Goal: Information Seeking & Learning: Learn about a topic

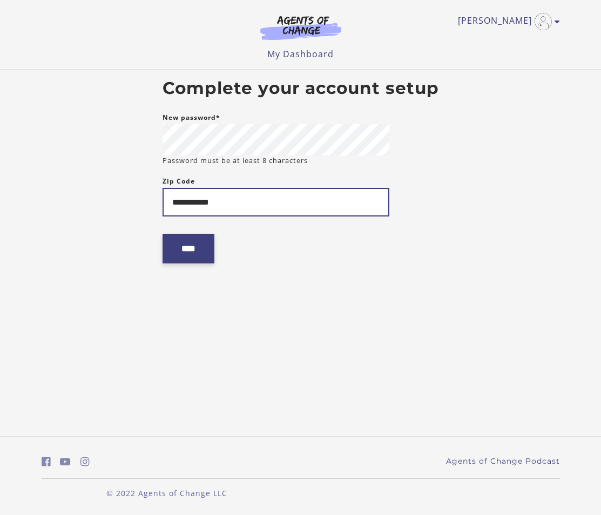
type input "**********"
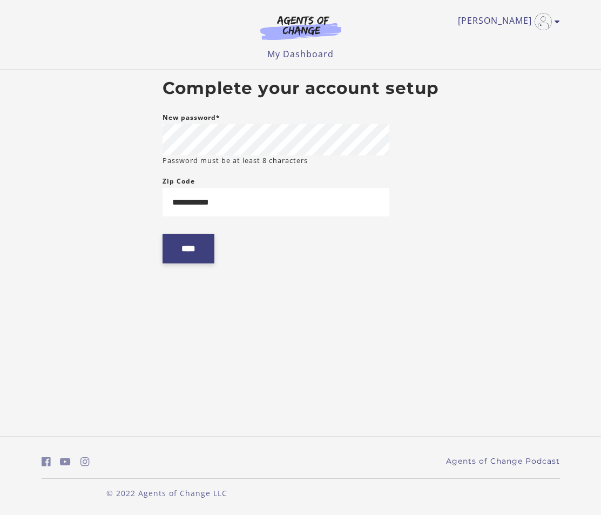
click at [180, 262] on input "****" at bounding box center [189, 249] width 52 height 30
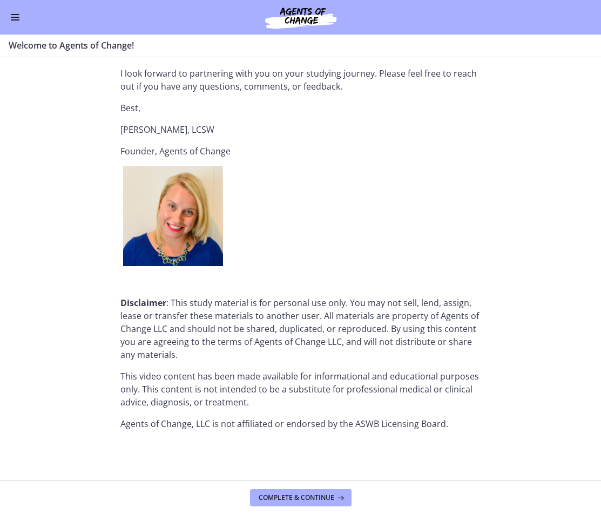
scroll to position [1269, 0]
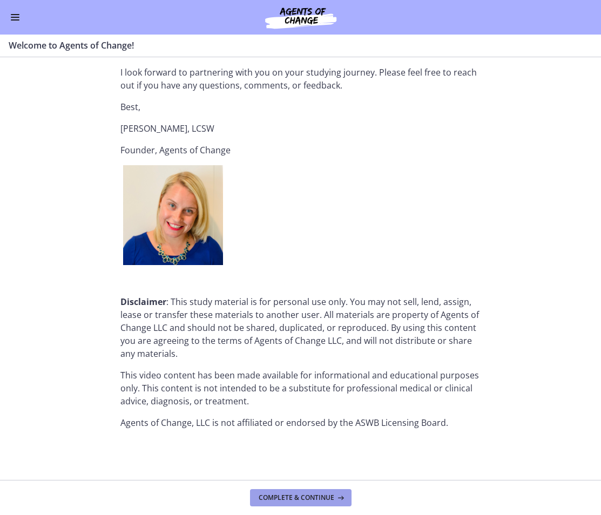
click at [295, 500] on span "Complete & continue" at bounding box center [297, 498] width 76 height 9
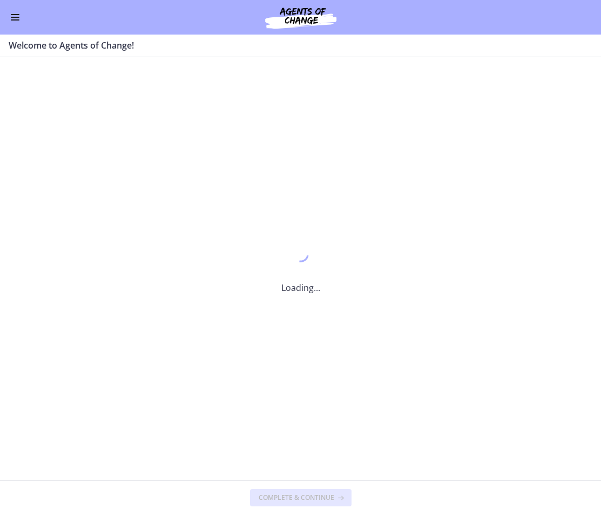
scroll to position [0, 0]
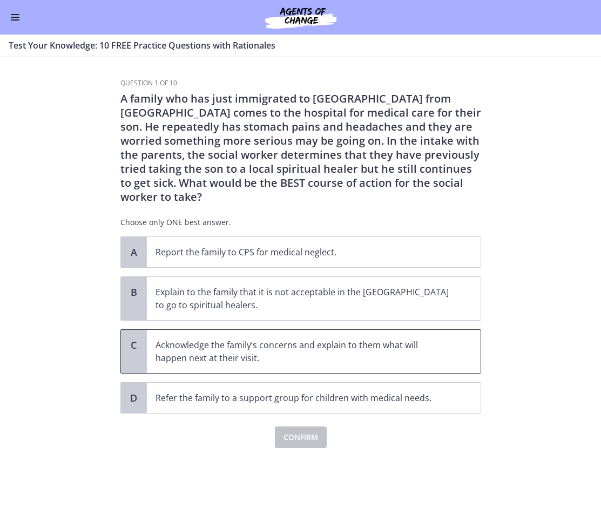
click at [402, 347] on p "Acknowledge the family’s concerns and explain to them what will happen next at …" at bounding box center [303, 352] width 295 height 26
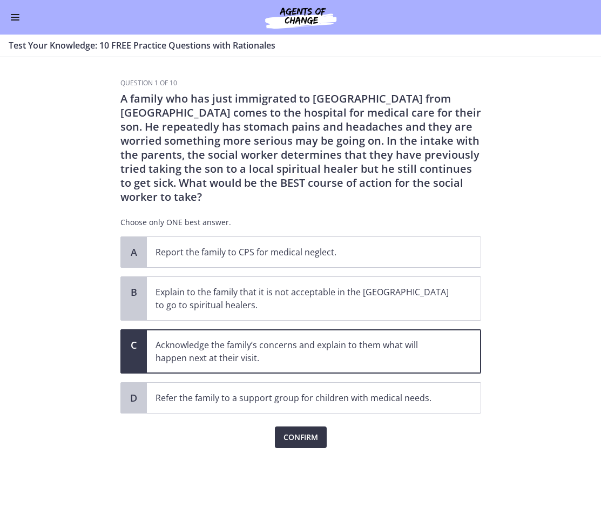
click at [320, 427] on button "Confirm" at bounding box center [301, 438] width 52 height 22
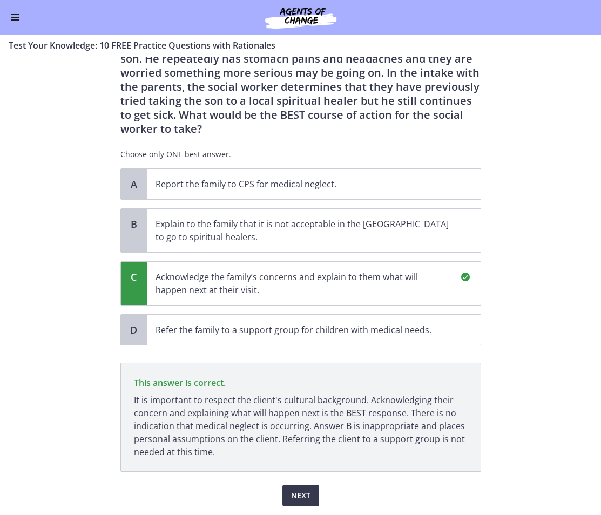
scroll to position [89, 0]
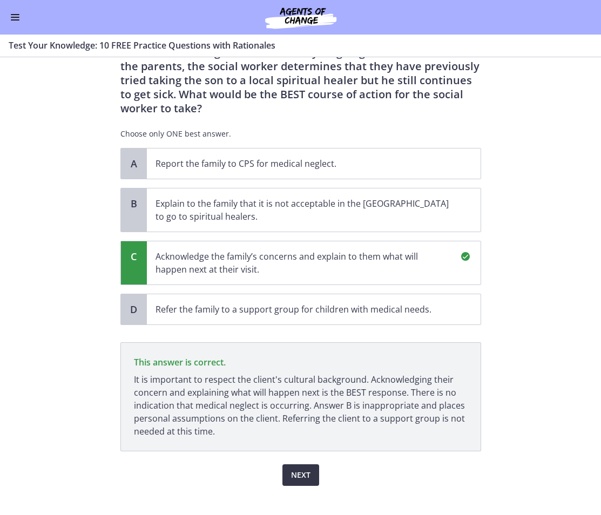
click at [298, 469] on span "Next" at bounding box center [300, 475] width 19 height 13
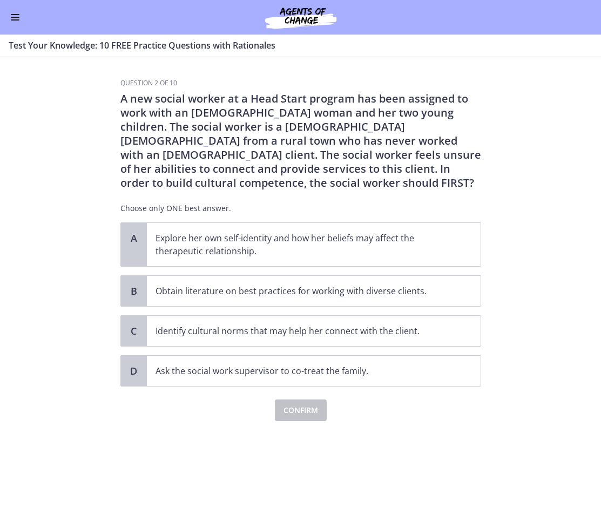
scroll to position [0, 0]
click at [200, 291] on p "Obtain literature on best practices for working with diverse clients." at bounding box center [303, 291] width 295 height 13
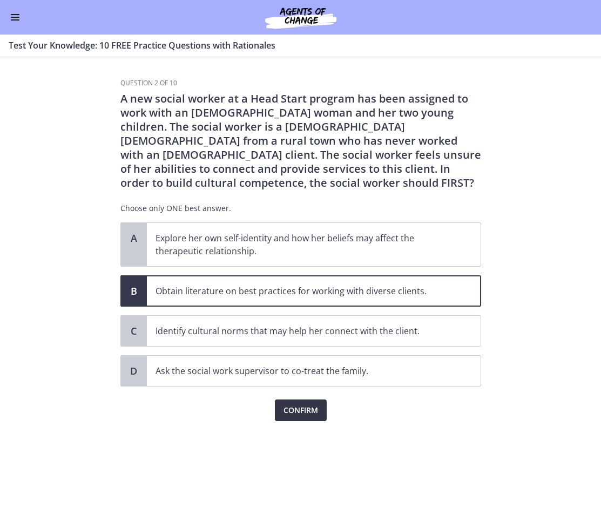
click at [303, 410] on span "Confirm" at bounding box center [301, 410] width 35 height 13
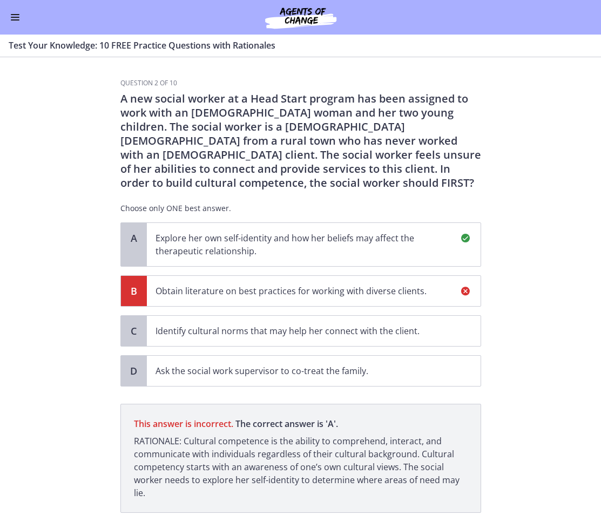
scroll to position [76, 0]
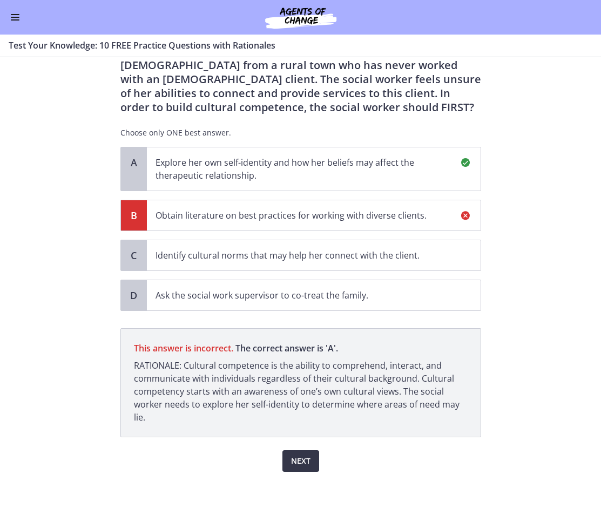
click at [300, 464] on span "Next" at bounding box center [300, 461] width 19 height 13
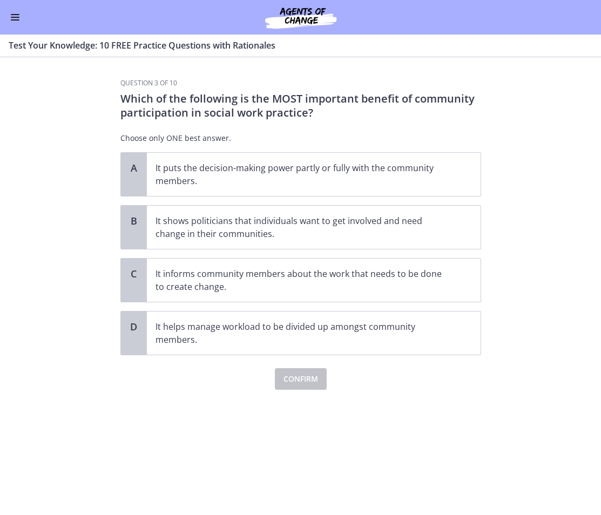
scroll to position [0, 0]
click at [306, 283] on p "It informs community members about the work that needs to be done to create cha…" at bounding box center [303, 280] width 295 height 26
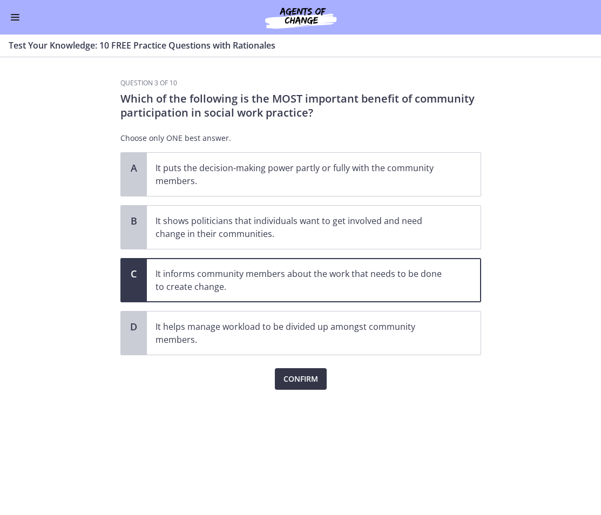
click at [310, 376] on span "Confirm" at bounding box center [301, 379] width 35 height 13
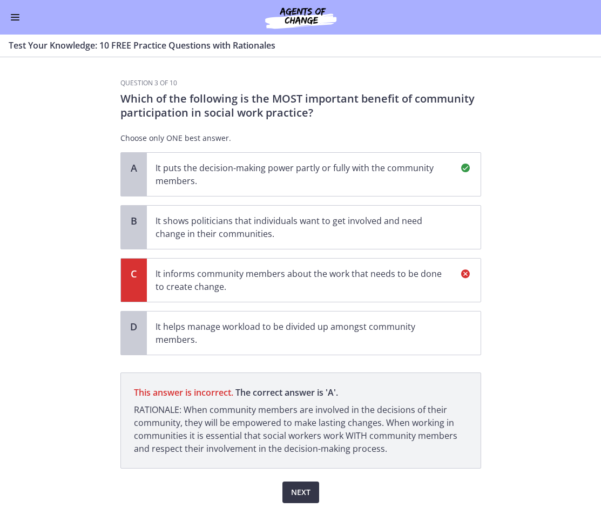
scroll to position [31, 0]
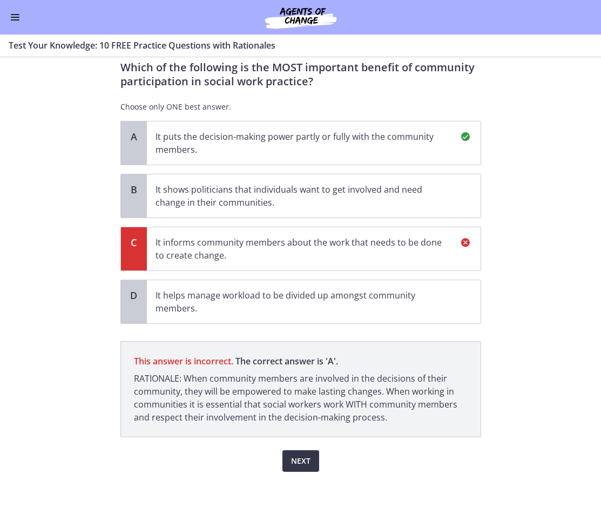
click at [299, 459] on span "Next" at bounding box center [300, 461] width 19 height 13
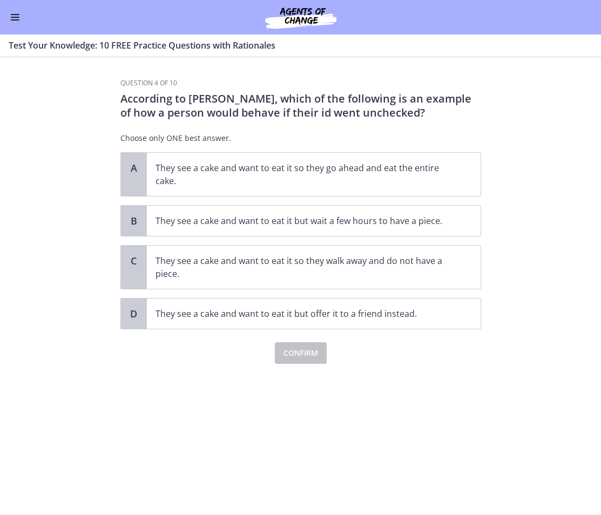
scroll to position [0, 0]
click at [225, 179] on p "They see a cake and want to eat it so they go ahead and eat the entire cake." at bounding box center [303, 175] width 295 height 26
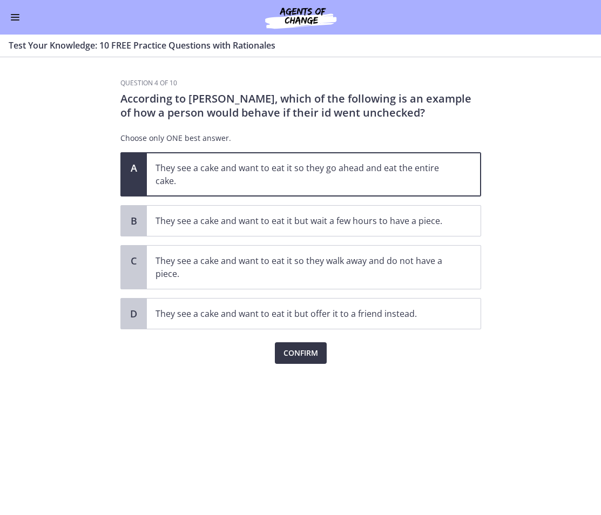
click at [304, 350] on span "Confirm" at bounding box center [301, 353] width 35 height 13
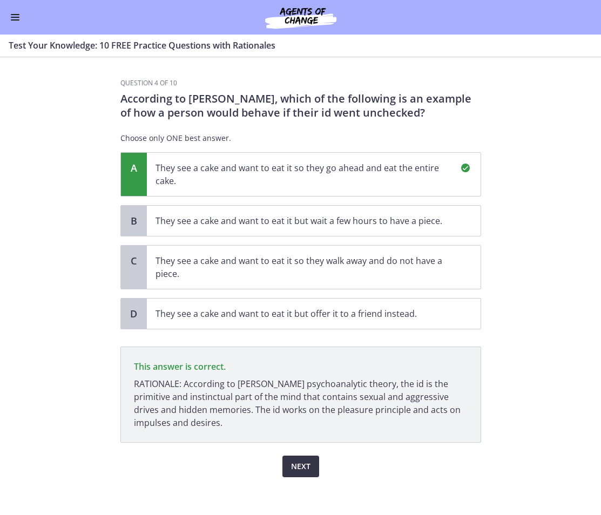
scroll to position [5, 0]
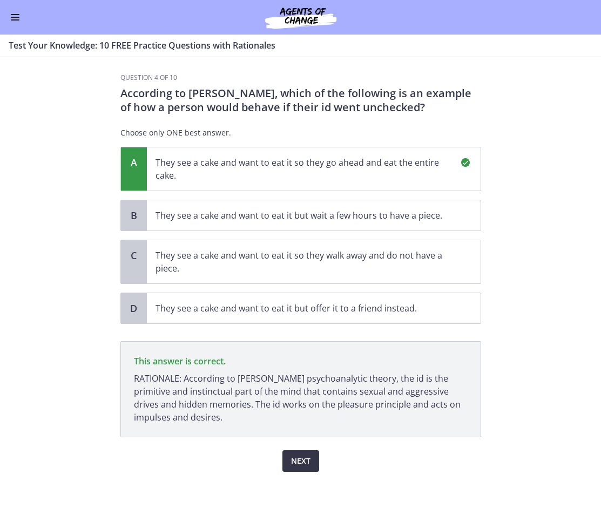
click at [300, 458] on span "Next" at bounding box center [300, 461] width 19 height 13
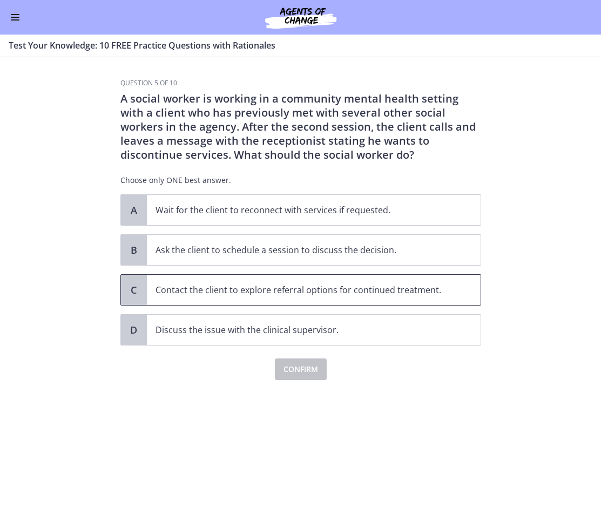
click at [269, 296] on p "Contact the client to explore referral options for continued treatment." at bounding box center [303, 290] width 295 height 13
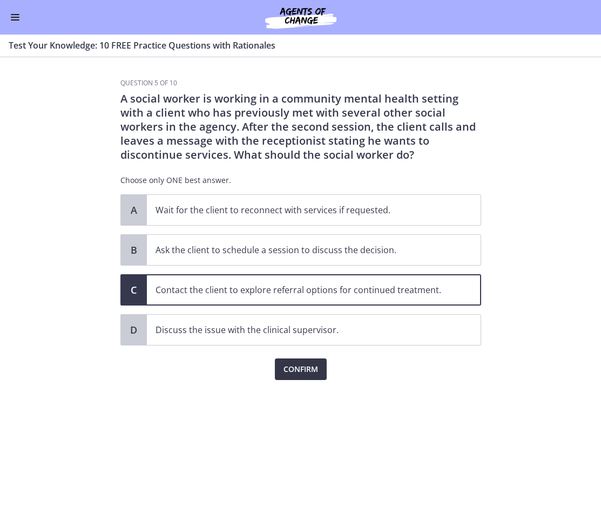
click at [292, 373] on span "Confirm" at bounding box center [301, 369] width 35 height 13
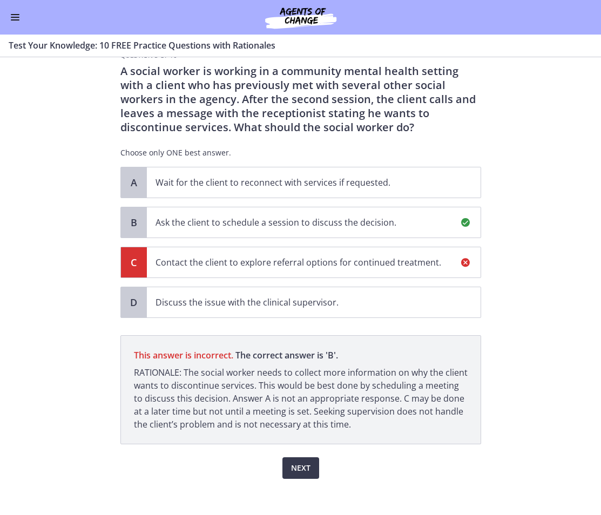
scroll to position [35, 0]
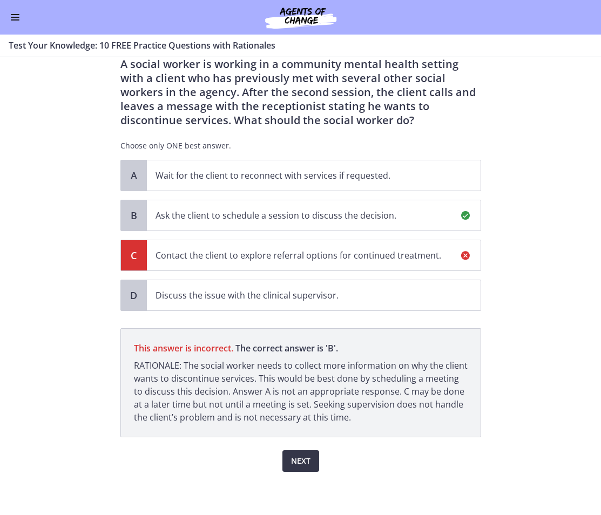
click at [294, 457] on span "Next" at bounding box center [300, 461] width 19 height 13
